Goal: Information Seeking & Learning: Check status

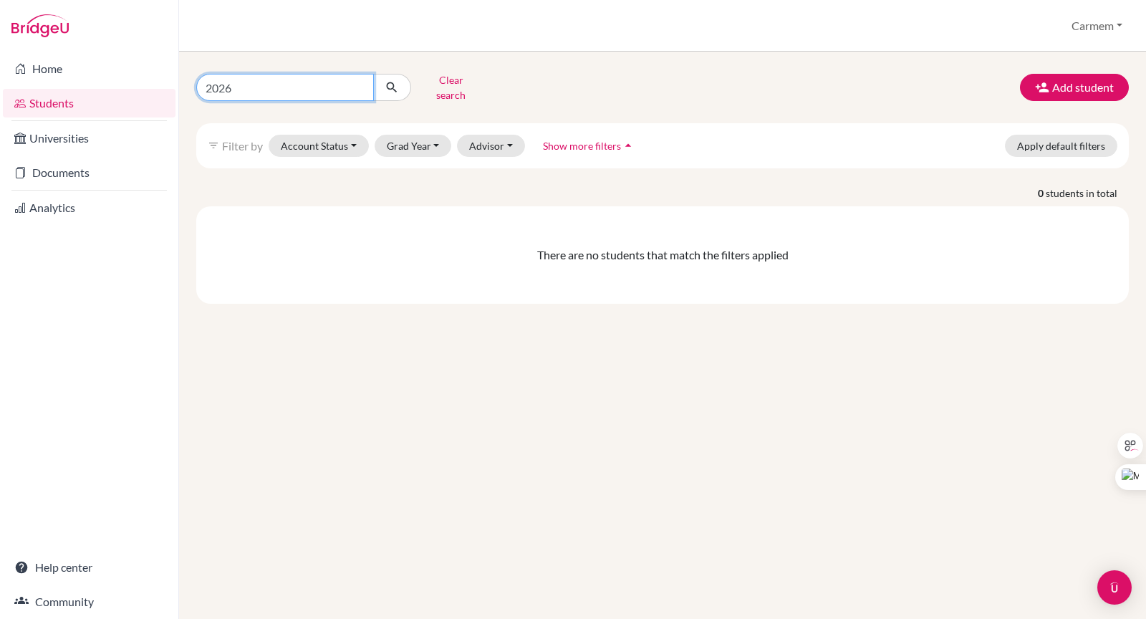
click at [358, 81] on input "2026" at bounding box center [285, 87] width 178 height 27
type input "Alfredo"
click at [387, 84] on icon "submit" at bounding box center [392, 87] width 14 height 14
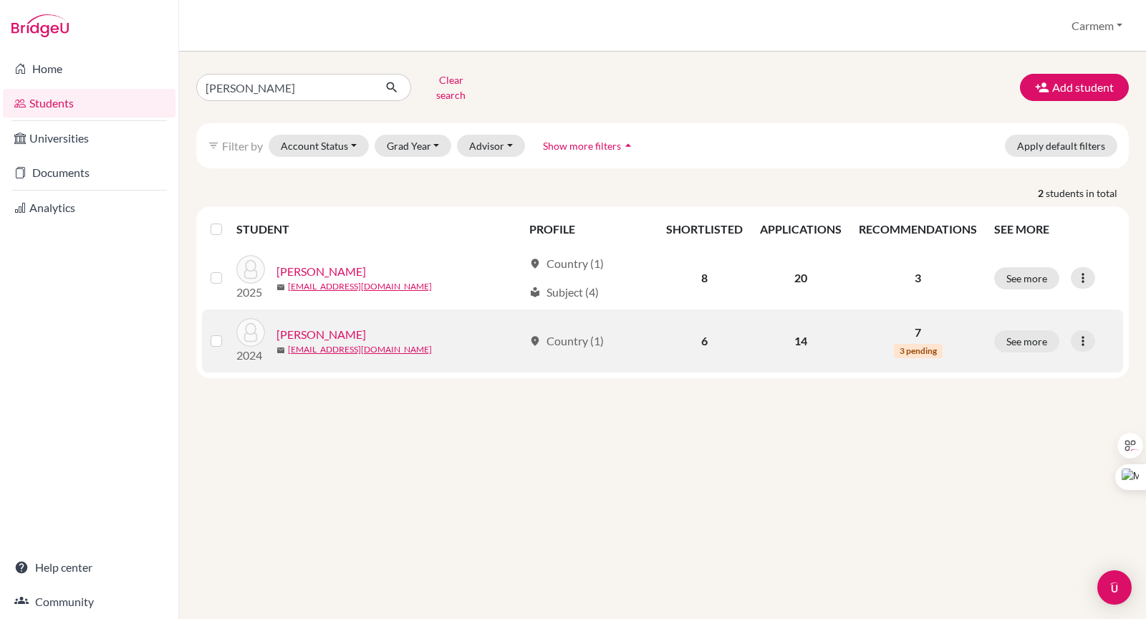
click at [341, 326] on link "Herrera, Alfredo" at bounding box center [321, 334] width 90 height 17
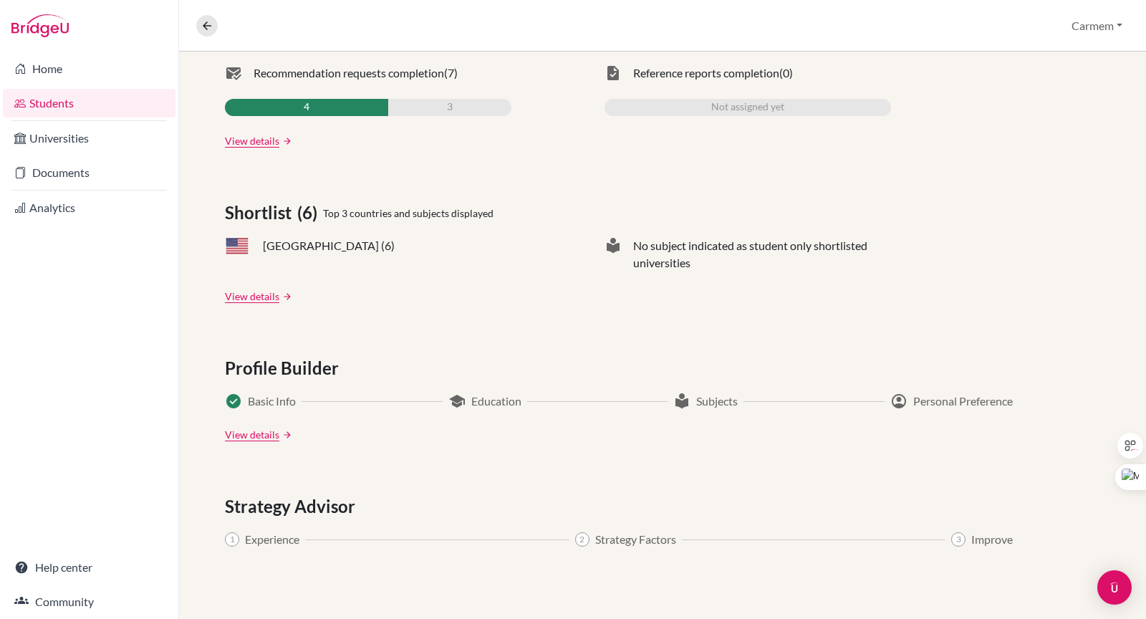
scroll to position [106, 0]
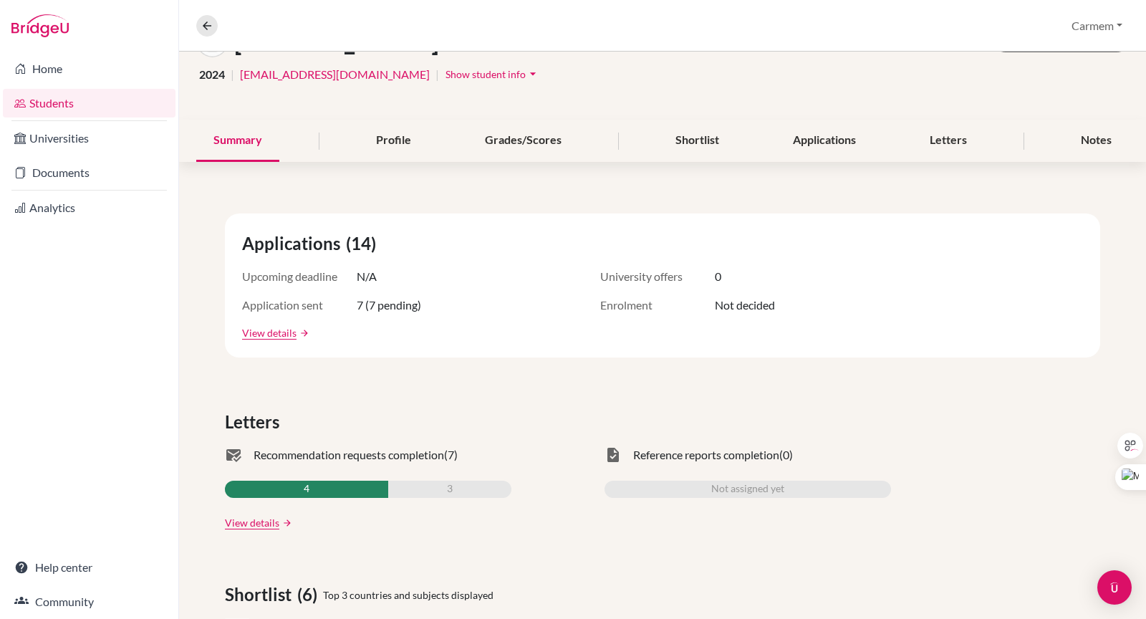
click at [322, 74] on link "24alfredoh@ecak12.com" at bounding box center [335, 74] width 190 height 17
click at [61, 173] on link "Documents" at bounding box center [89, 172] width 173 height 29
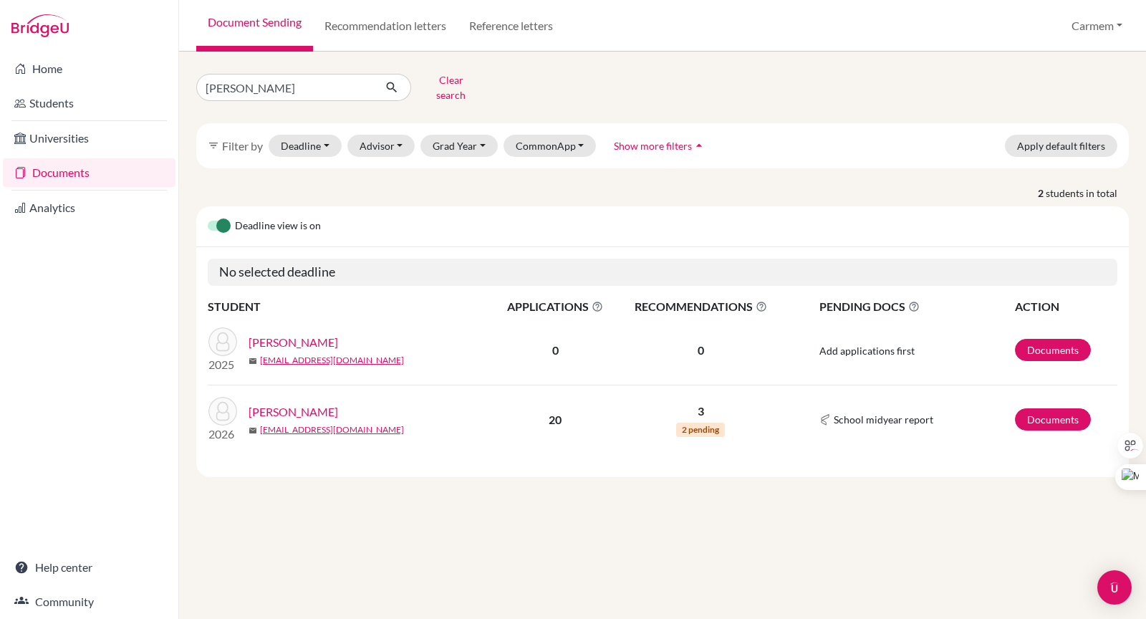
click at [312, 334] on link "Marshall, Nicolas" at bounding box center [294, 342] width 90 height 17
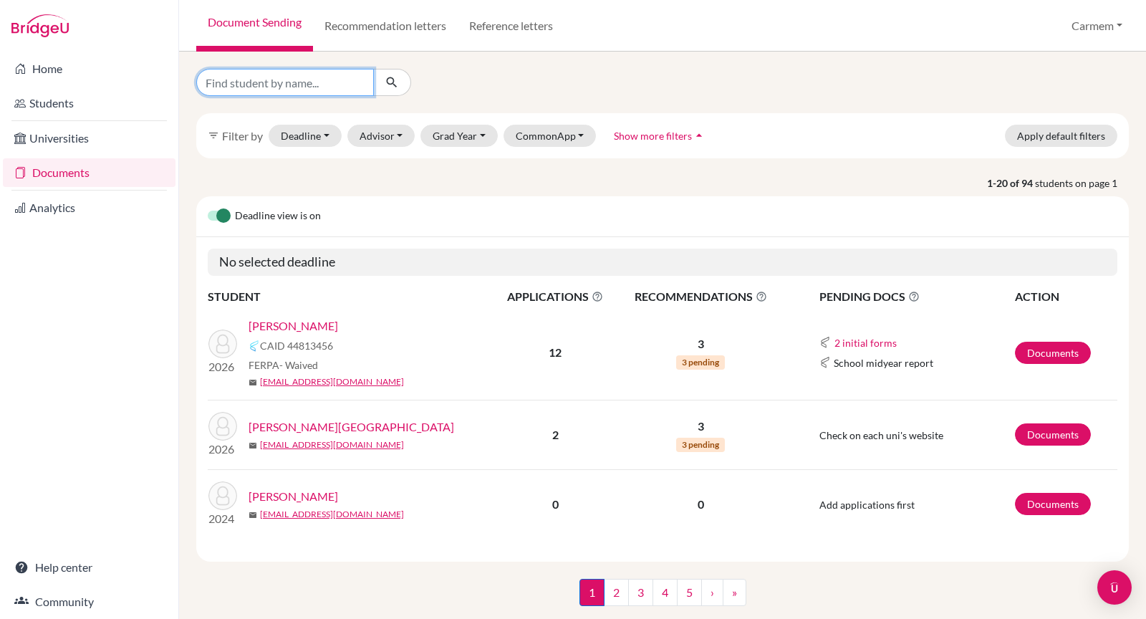
click at [312, 85] on input "Find student by name..." at bounding box center [285, 82] width 178 height 27
type input "[PERSON_NAME]"
click at [395, 82] on icon "submit" at bounding box center [392, 82] width 14 height 14
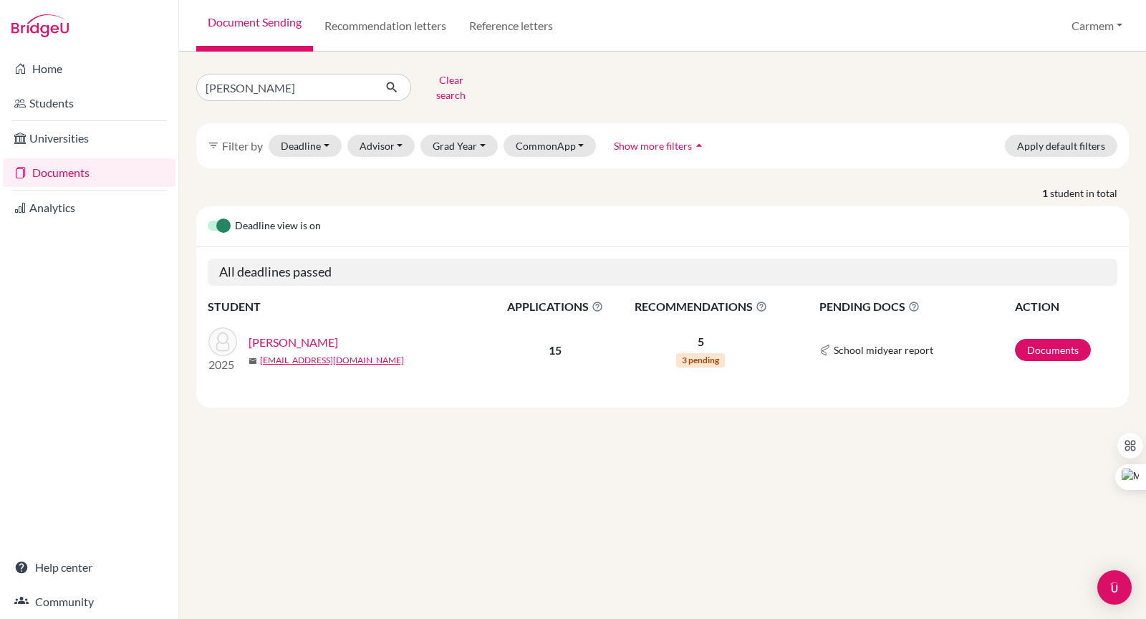
click at [263, 334] on link "[PERSON_NAME]" at bounding box center [294, 342] width 90 height 17
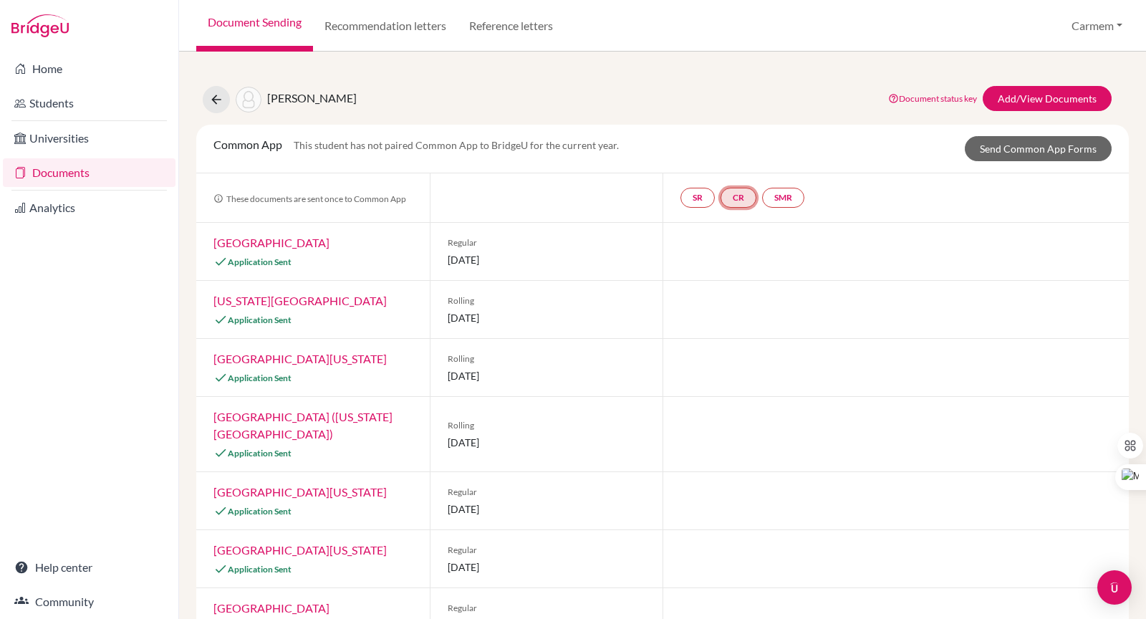
click at [728, 198] on link "CR" at bounding box center [738, 198] width 36 height 20
click at [716, 129] on h3 "Counselor recommendation" at bounding box center [739, 130] width 155 height 26
click at [731, 196] on link "CR Counselor recommendation Counselor recommendation Incomplete" at bounding box center [738, 198] width 36 height 20
click at [723, 196] on link "CR" at bounding box center [738, 198] width 36 height 20
click at [730, 126] on h3 "Counselor recommendation" at bounding box center [739, 130] width 155 height 26
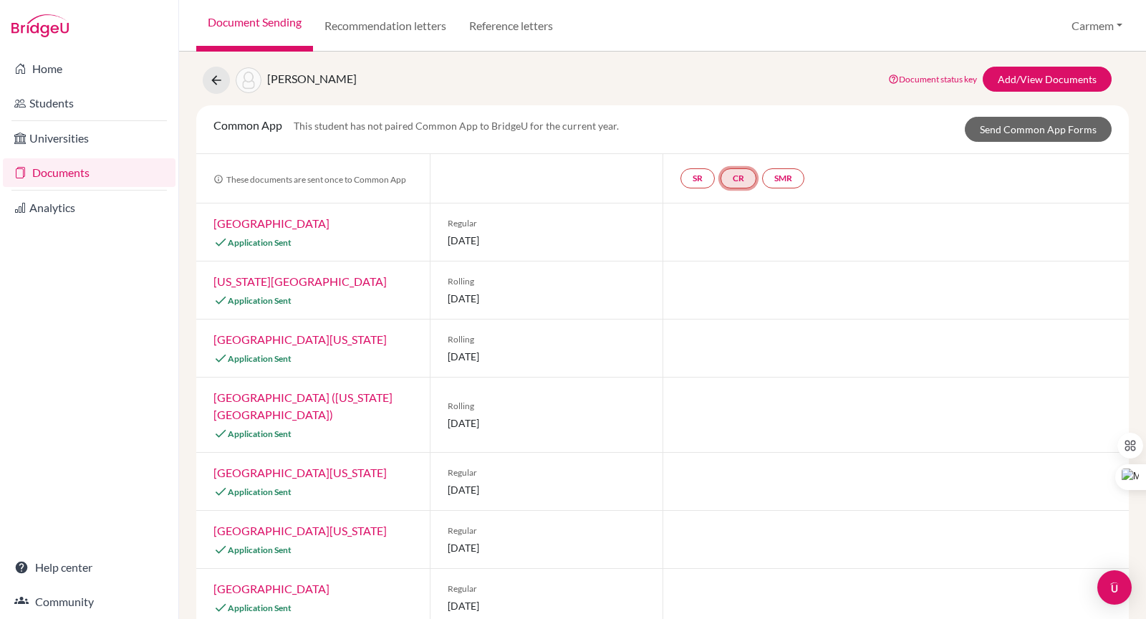
scroll to position [30, 0]
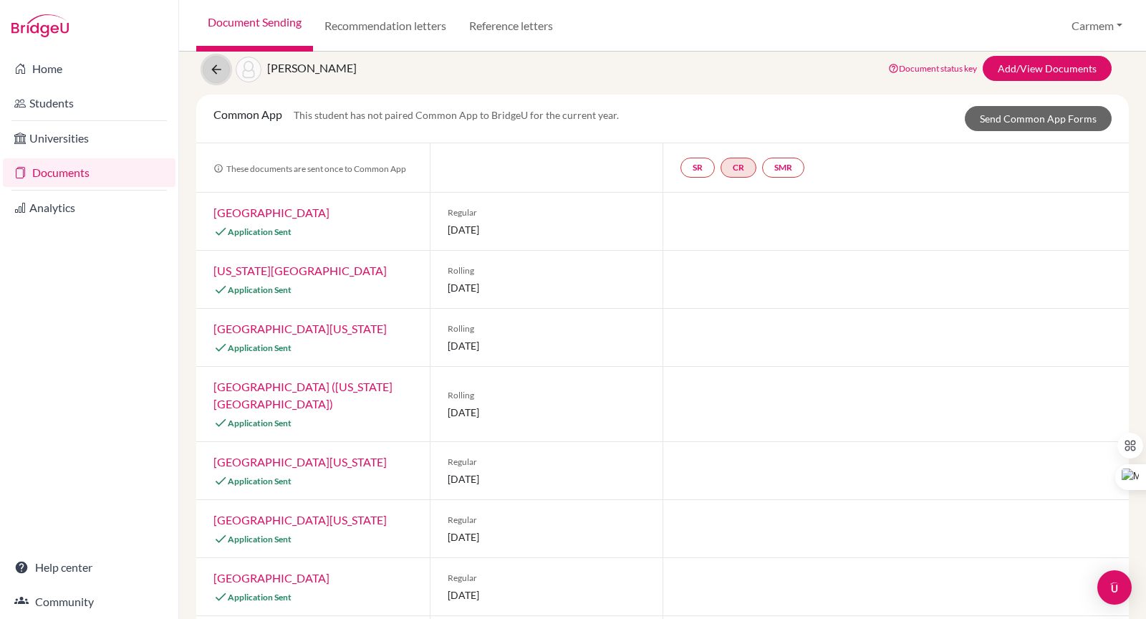
click at [216, 73] on icon at bounding box center [216, 69] width 14 height 14
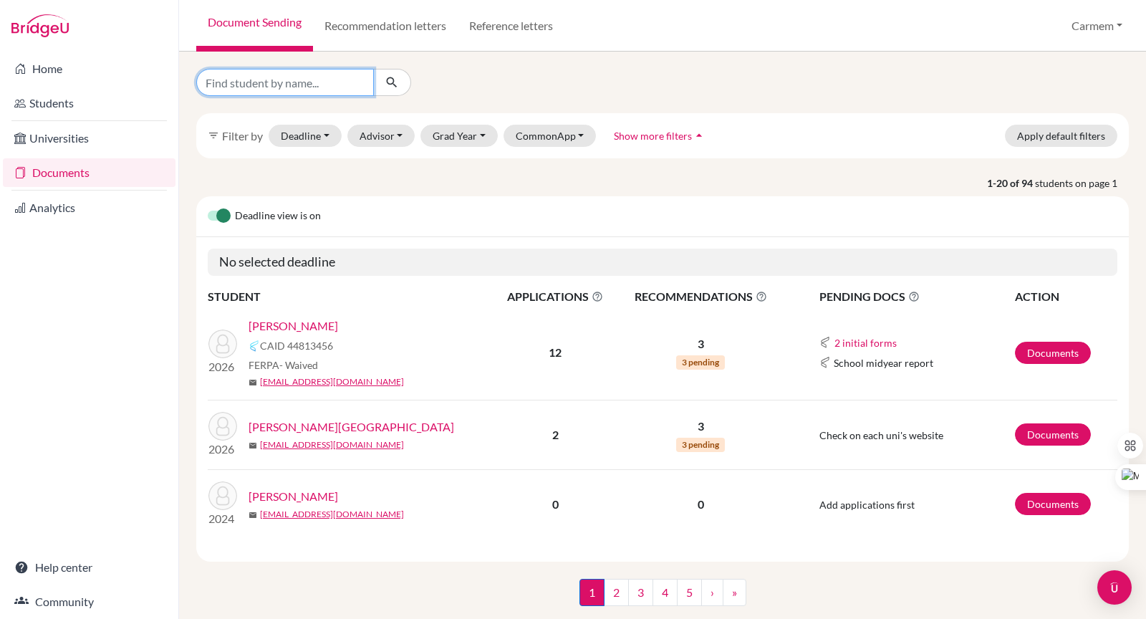
click at [281, 87] on input "Find student by name..." at bounding box center [285, 82] width 178 height 27
type input "Sophie"
click at [392, 81] on icon "submit" at bounding box center [392, 82] width 14 height 14
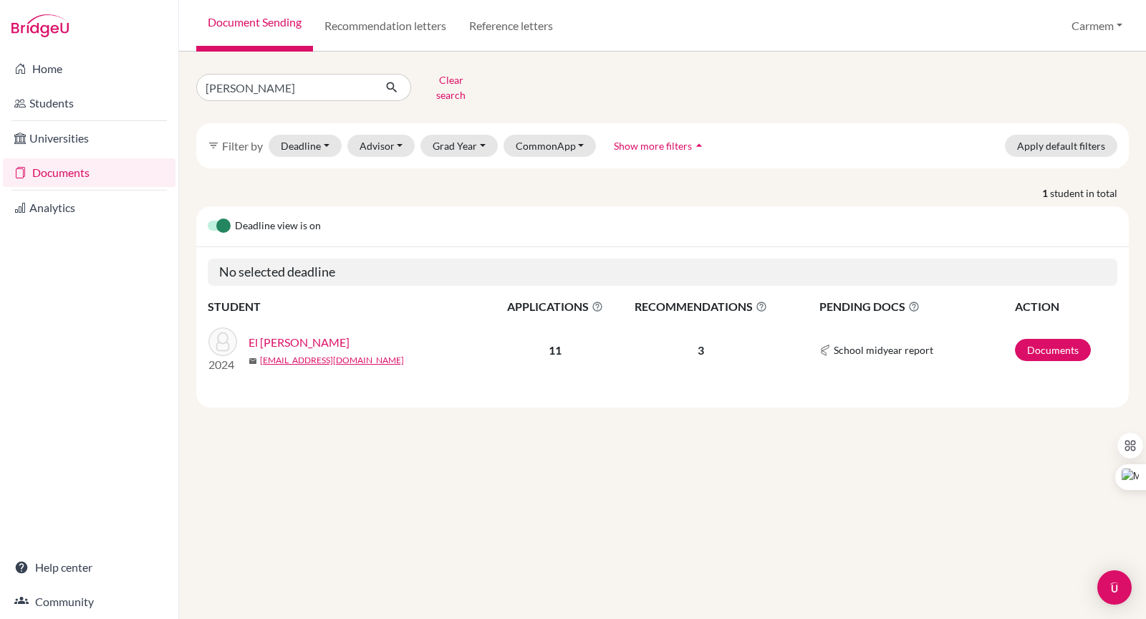
click at [342, 334] on link "El [PERSON_NAME]" at bounding box center [299, 342] width 101 height 17
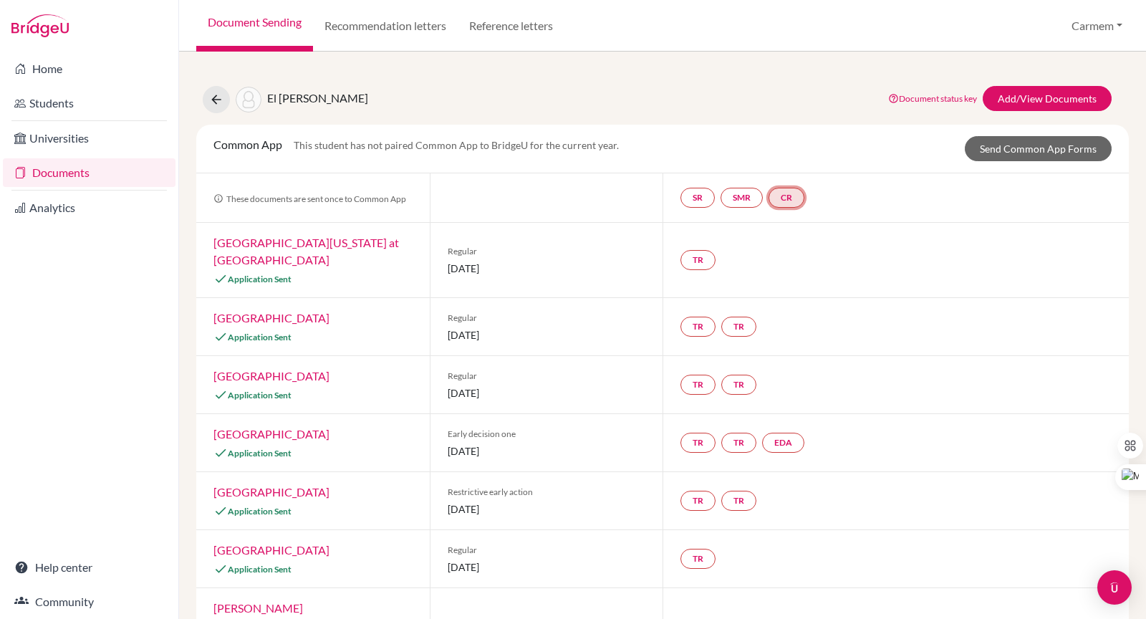
click at [780, 195] on link "CR" at bounding box center [786, 198] width 36 height 20
click at [769, 129] on h3 "Counselor recommendation" at bounding box center [788, 130] width 155 height 26
click at [777, 197] on link "CR Counselor recommendation Counselor recommendation Incomplete" at bounding box center [786, 198] width 36 height 20
click at [1012, 100] on link "Add/View Documents" at bounding box center [1047, 98] width 129 height 25
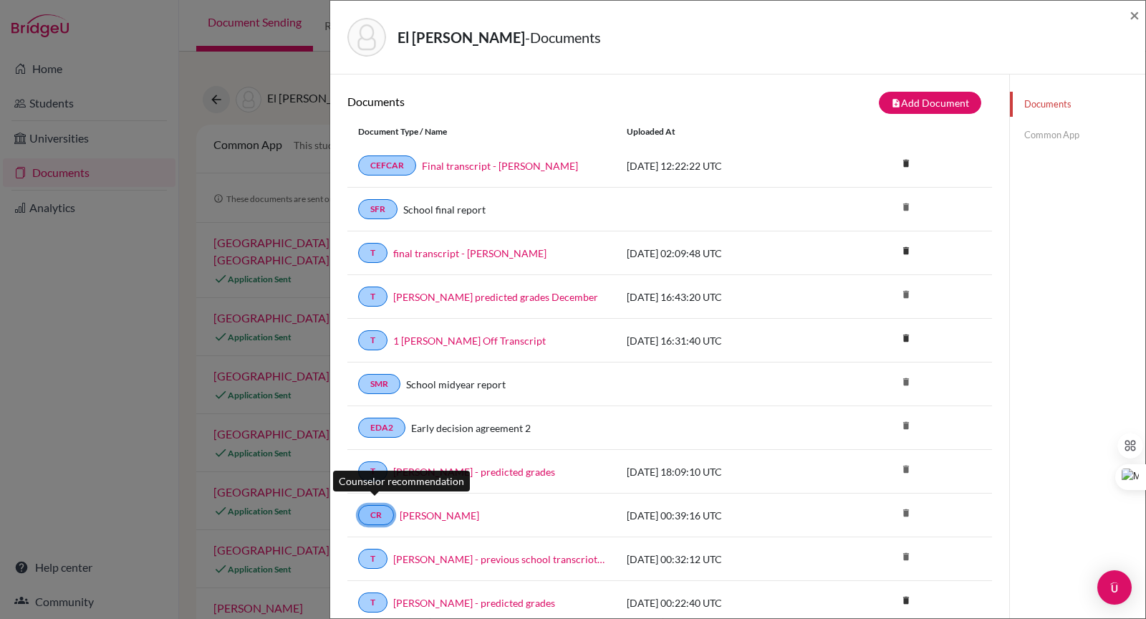
click at [376, 506] on link "CR" at bounding box center [376, 515] width 36 height 20
click at [414, 508] on link "Sophie Rocco - LoR" at bounding box center [439, 515] width 79 height 15
click at [1142, 6] on div "El Khouri Rocco, Sophie - Documents ×" at bounding box center [737, 38] width 815 height 74
click at [1134, 14] on span "×" at bounding box center [1134, 14] width 10 height 21
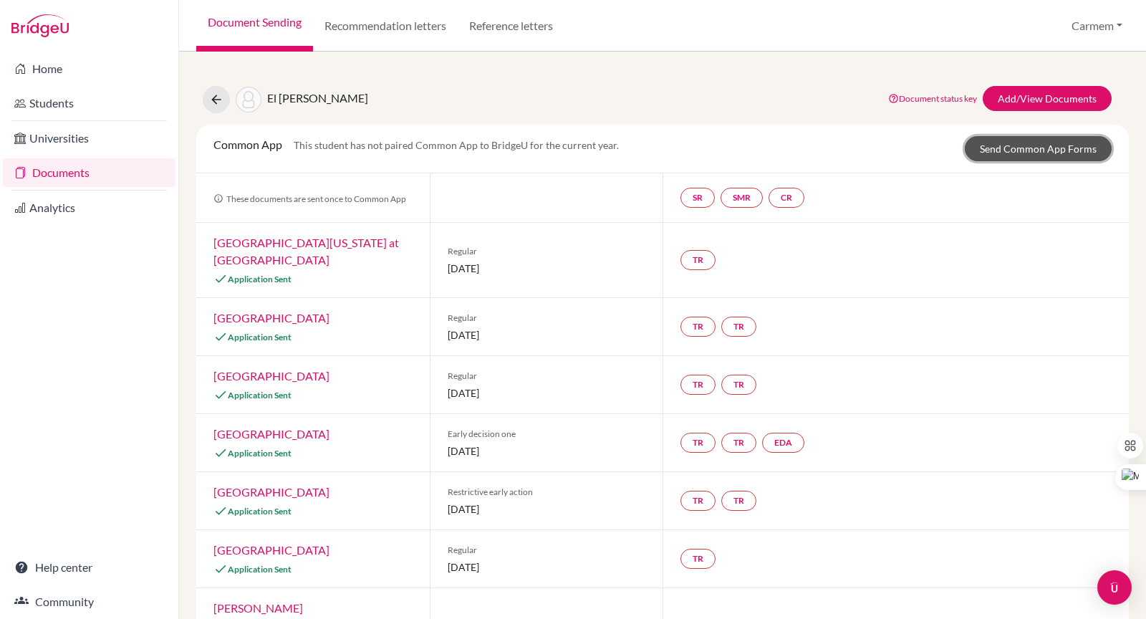
click at [1046, 152] on link "Send Common App Forms" at bounding box center [1038, 148] width 147 height 25
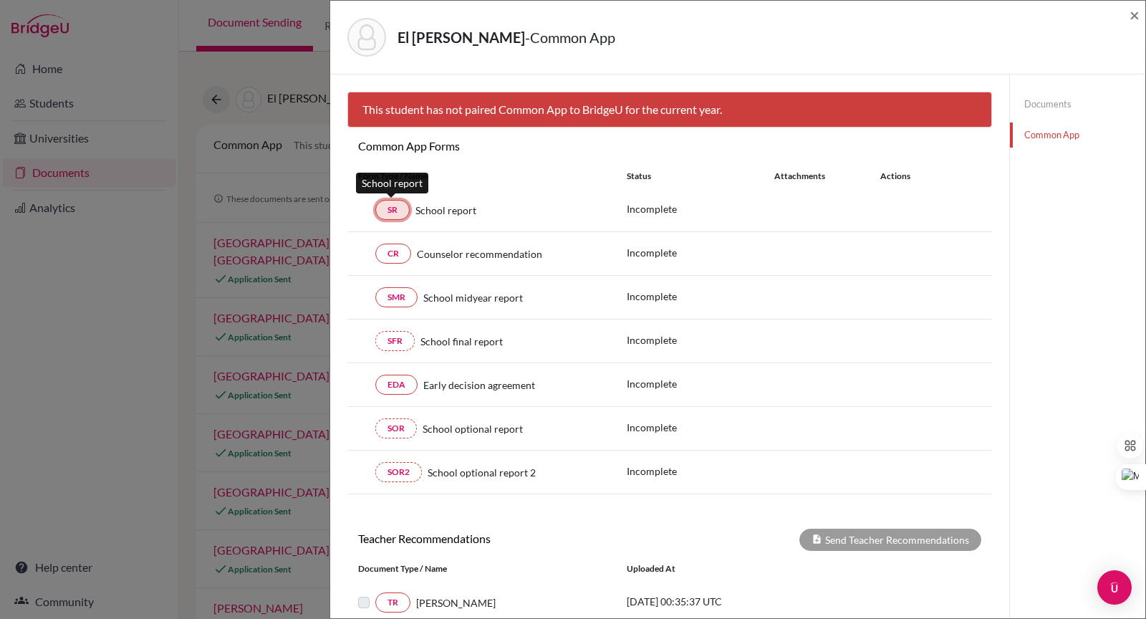
click at [386, 211] on link "SR" at bounding box center [392, 210] width 34 height 20
click at [1133, 16] on span "×" at bounding box center [1134, 14] width 10 height 21
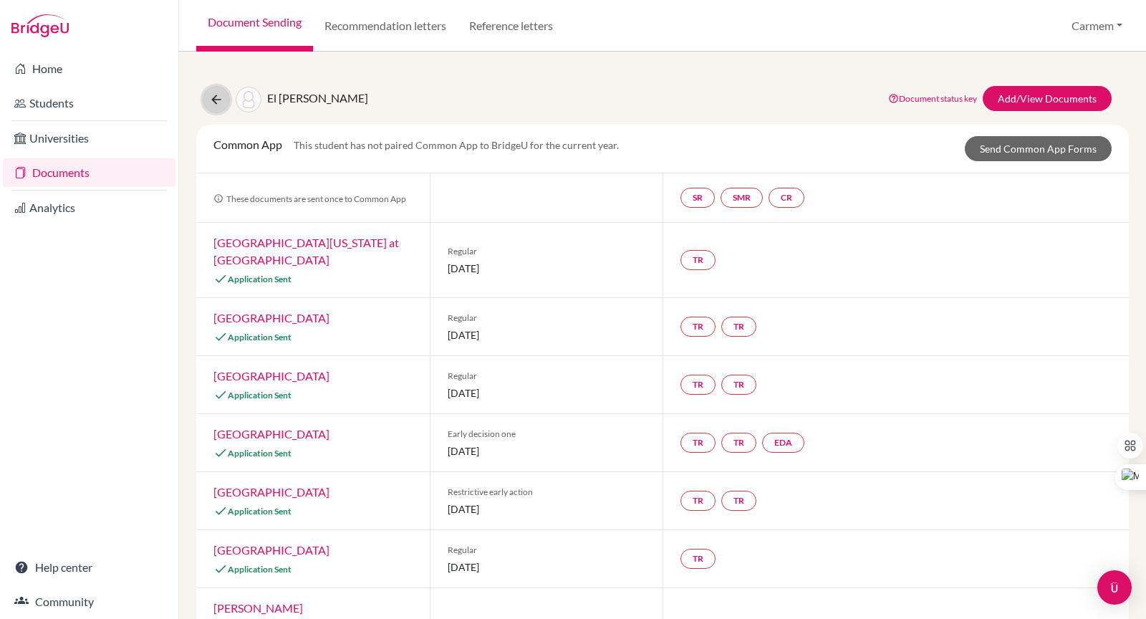
click at [211, 103] on icon at bounding box center [216, 99] width 14 height 14
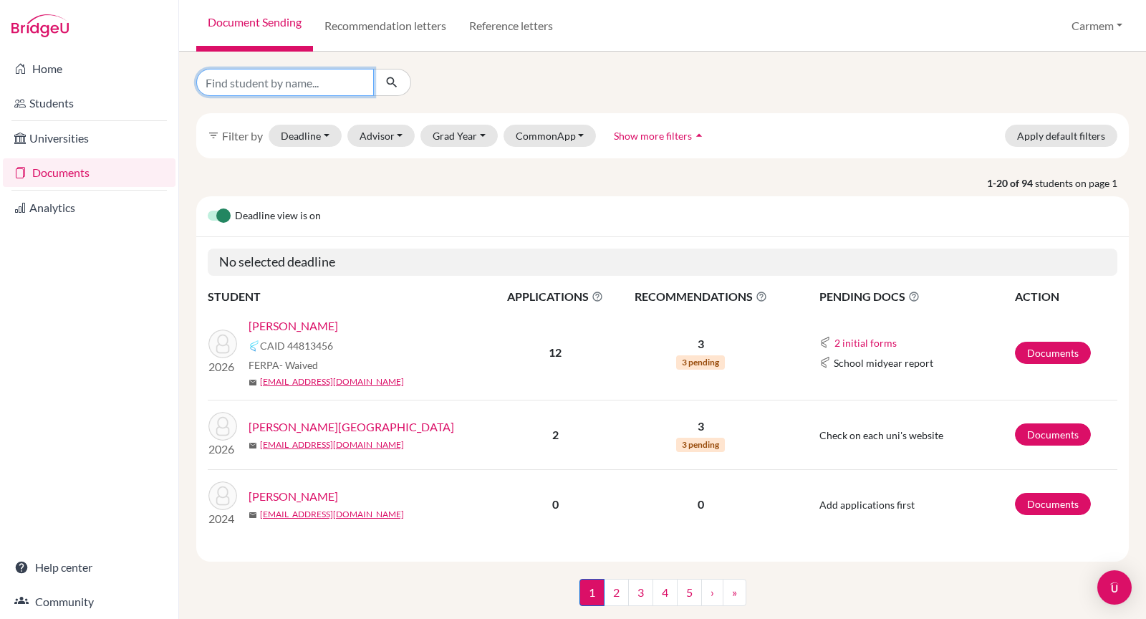
click at [331, 86] on input "Find student by name..." at bounding box center [285, 82] width 178 height 27
type input "Alfredo"
click at [391, 82] on icon "submit" at bounding box center [392, 82] width 14 height 14
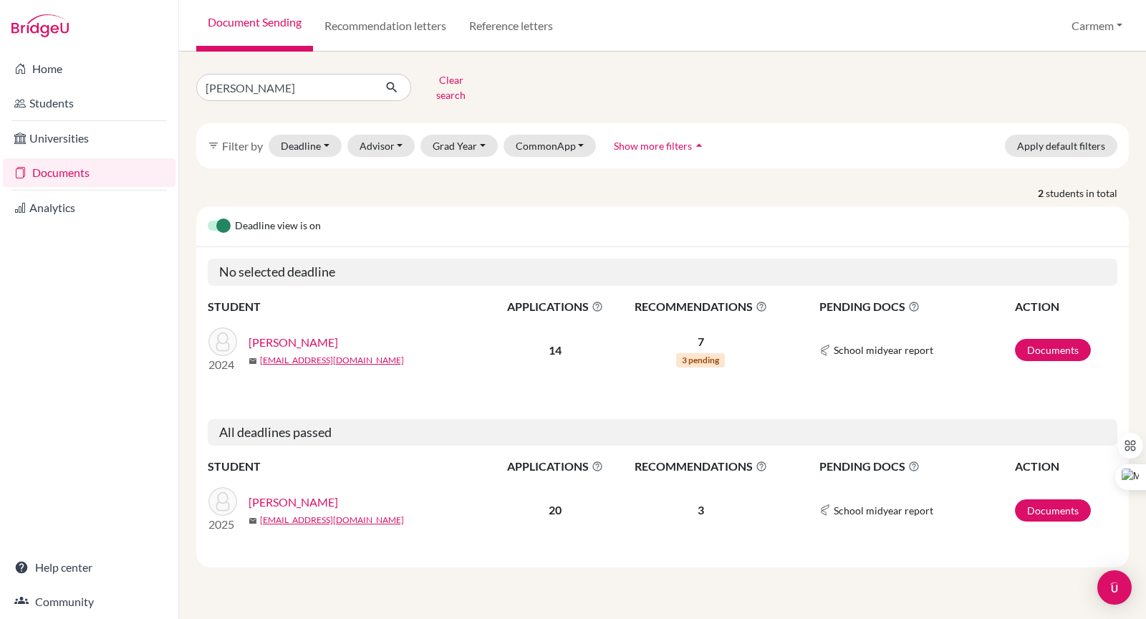
click at [312, 493] on link "De Oteyza, Alfredo" at bounding box center [294, 501] width 90 height 17
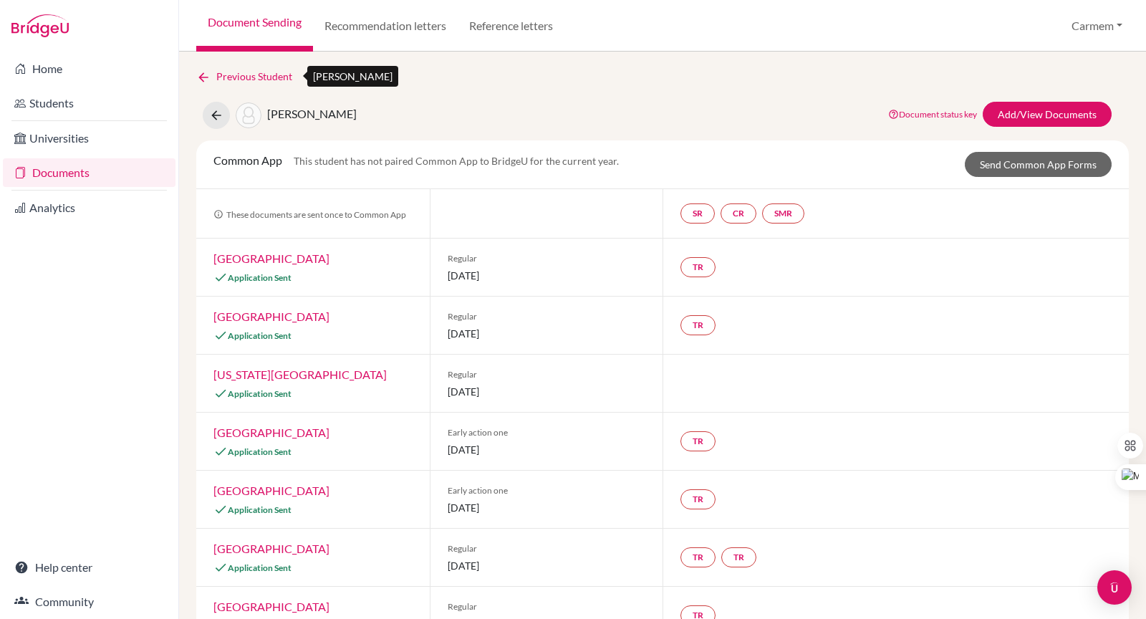
click at [202, 78] on icon at bounding box center [203, 77] width 14 height 14
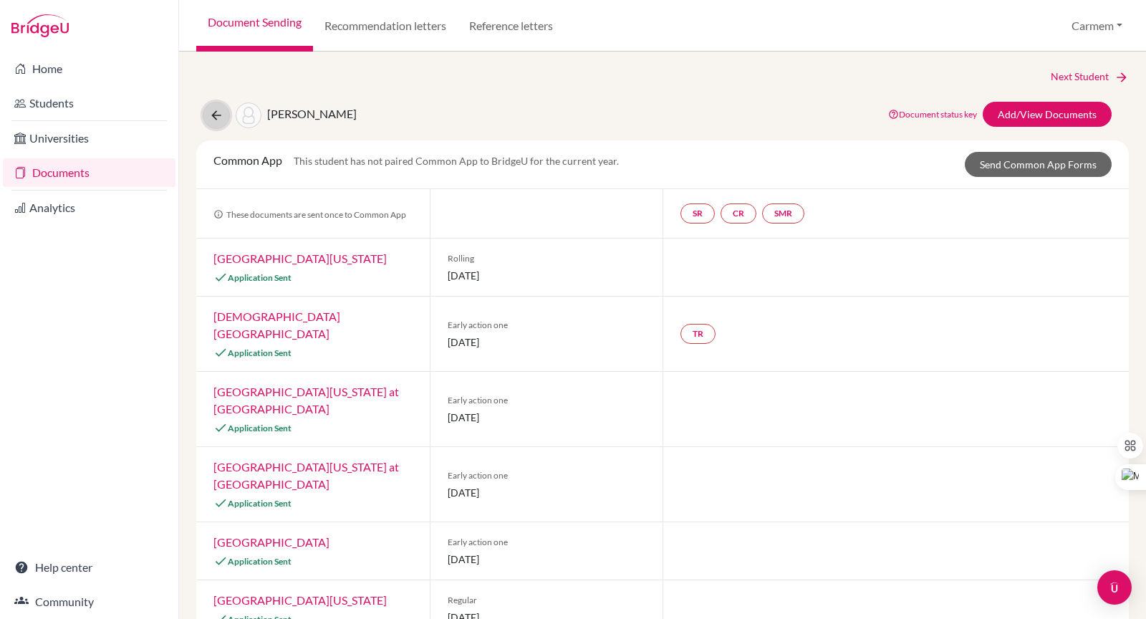
click at [211, 116] on icon at bounding box center [216, 115] width 14 height 14
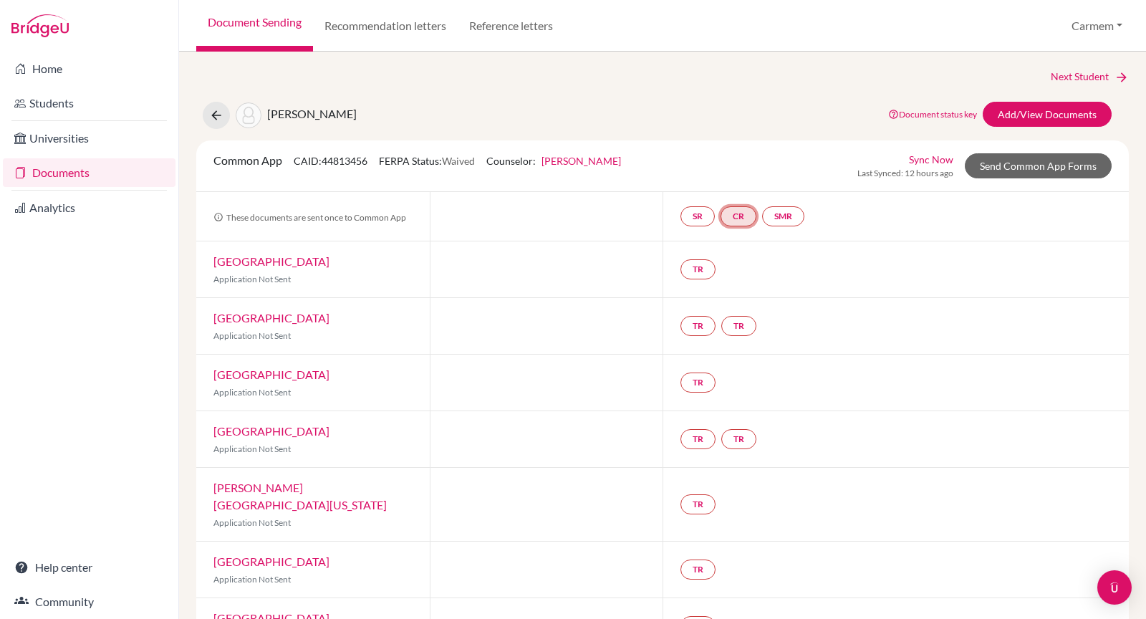
click at [734, 218] on link "CR" at bounding box center [738, 216] width 36 height 20
click at [733, 216] on link "CR Counselor recommendation Counselor recommendation Incomplete" at bounding box center [738, 216] width 36 height 20
click at [714, 148] on h3 "Counselor recommendation" at bounding box center [739, 148] width 155 height 26
click at [739, 215] on link "CR" at bounding box center [738, 216] width 36 height 20
click at [623, 233] on div at bounding box center [546, 216] width 233 height 49
